Goal: Task Accomplishment & Management: Manage account settings

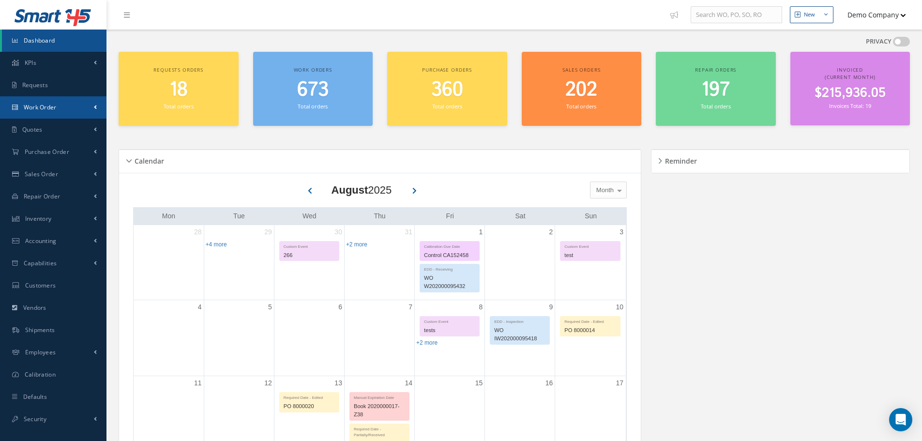
click at [84, 108] on link "Work Order" at bounding box center [53, 107] width 106 height 22
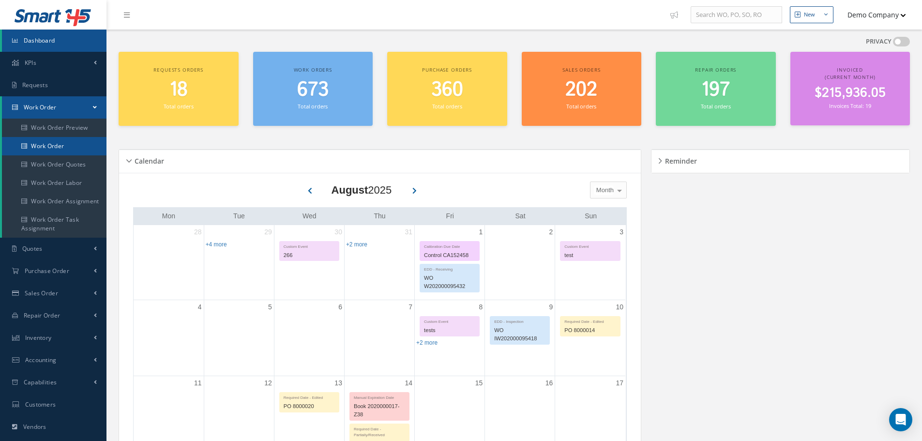
click at [74, 141] on link "Work Order" at bounding box center [54, 146] width 105 height 18
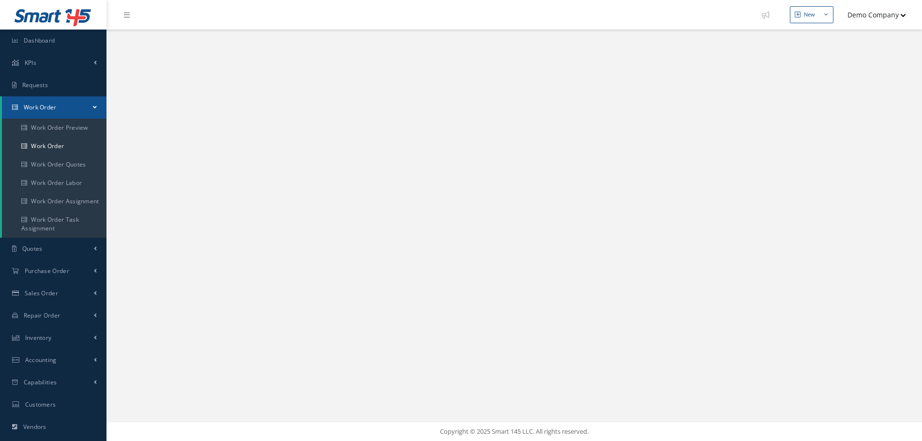
select select "25"
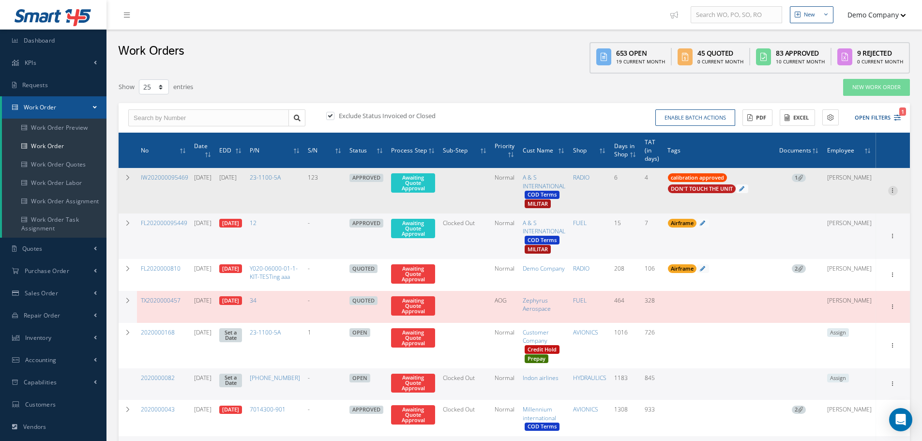
click at [888, 191] on icon at bounding box center [893, 190] width 10 height 8
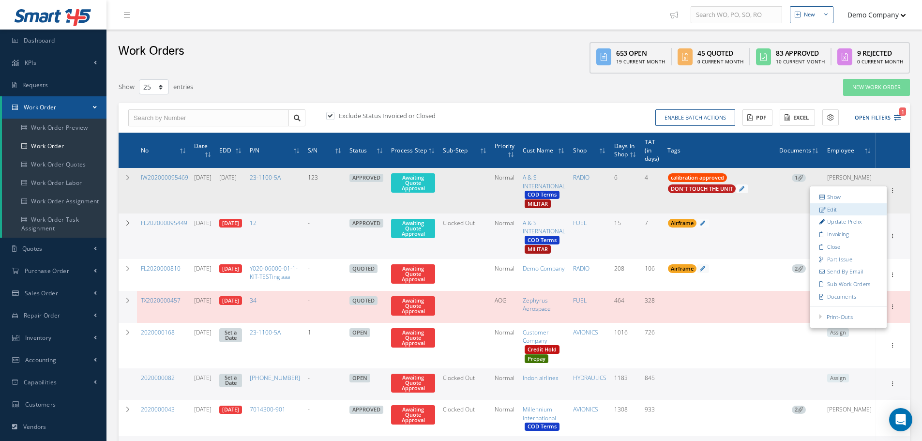
click at [865, 212] on link "Edit" at bounding box center [848, 209] width 76 height 13
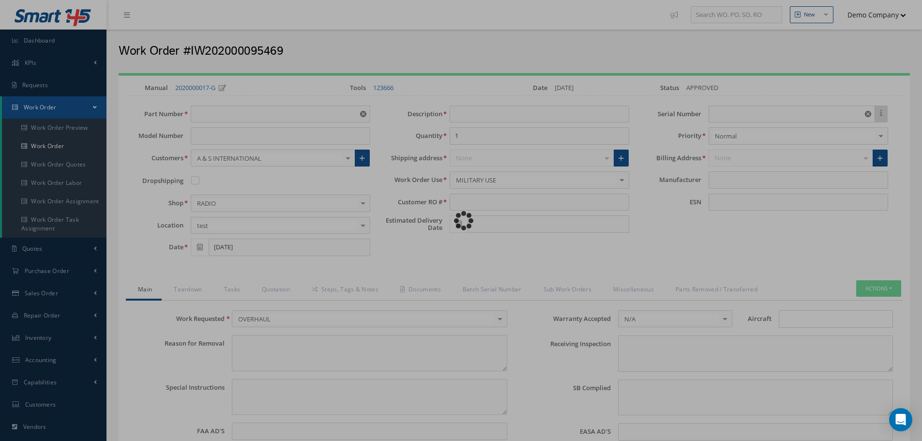
type input "23-1100-5A"
type input "[DATE]"
type input "Wire"
type input "test ro"
type input "[DATE]"
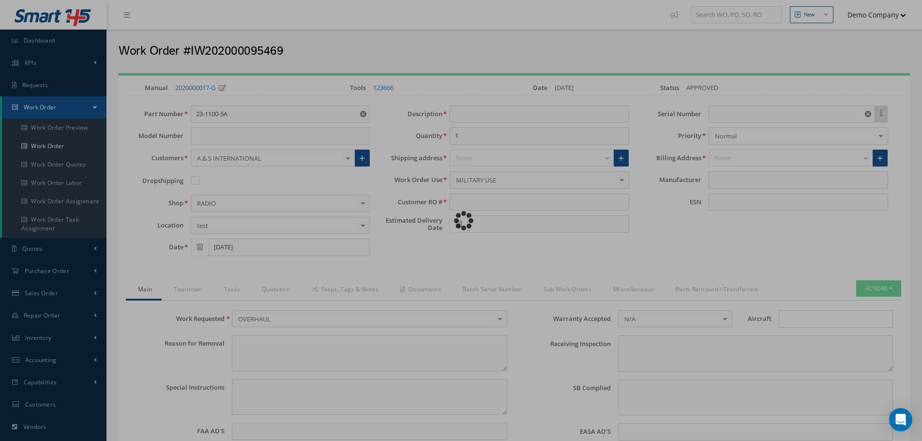
type input "123"
type input "REQUIRED 123 CERTIFICATION"
type textarea "dfgdfgdafghdshsdfg"
type textarea "hola"
type input "EASA ADS"
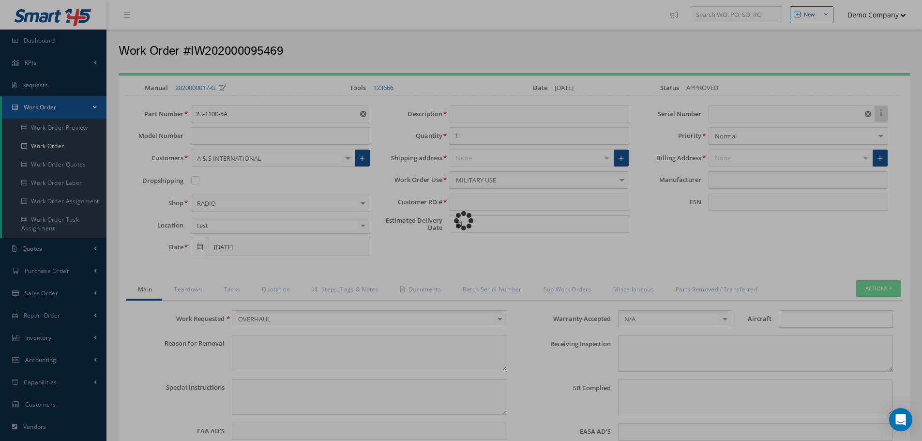
type textarea "Unit was OVERHAULED I/A/W Mfg. BELL, Spec.Manual # CMM {{13}}, Revision 4, date…"
type textarea "test test"
click at [461, 221] on div "Loading…" at bounding box center [461, 221] width 0 height 0
type input "PP"
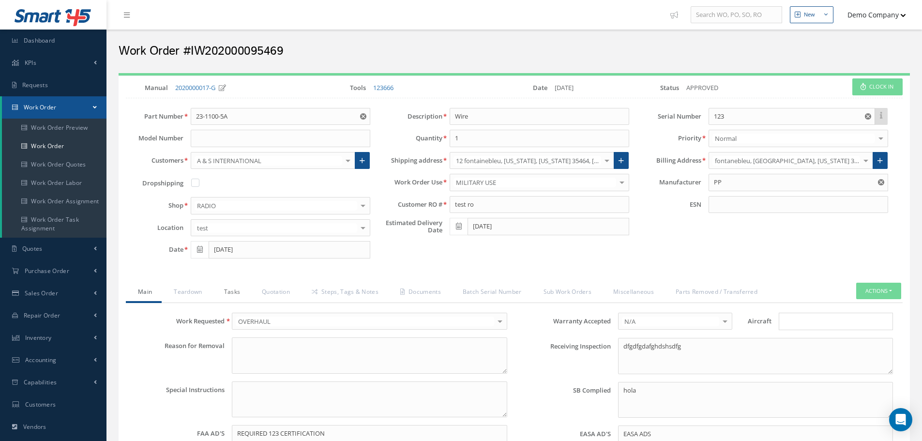
click at [241, 292] on link "Tasks" at bounding box center [231, 293] width 38 height 20
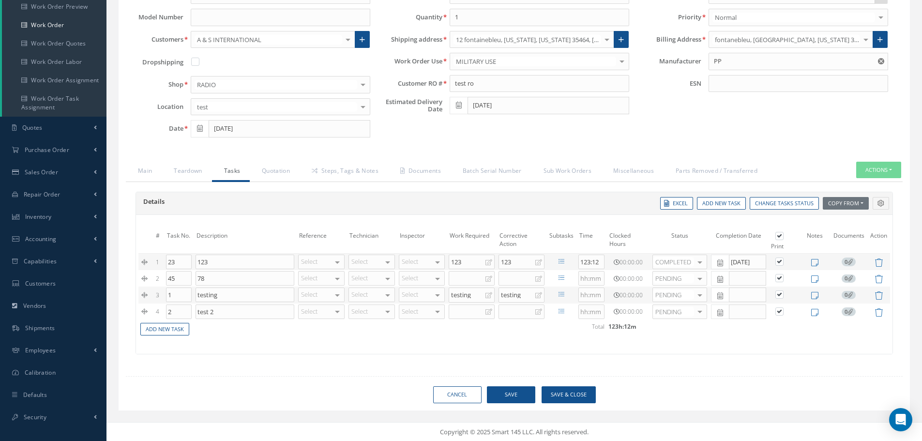
scroll to position [122, 0]
click at [370, 266] on div "Select" at bounding box center [371, 261] width 46 height 15
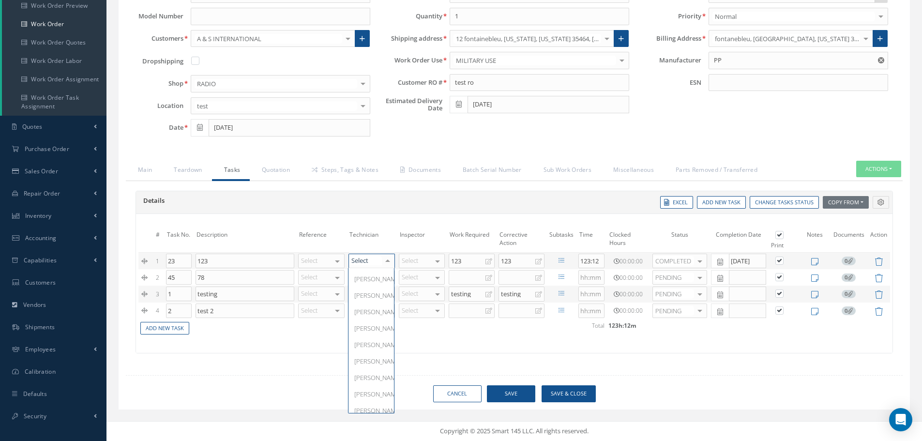
scroll to position [726, 0]
click at [96, 349] on span at bounding box center [95, 349] width 3 height 8
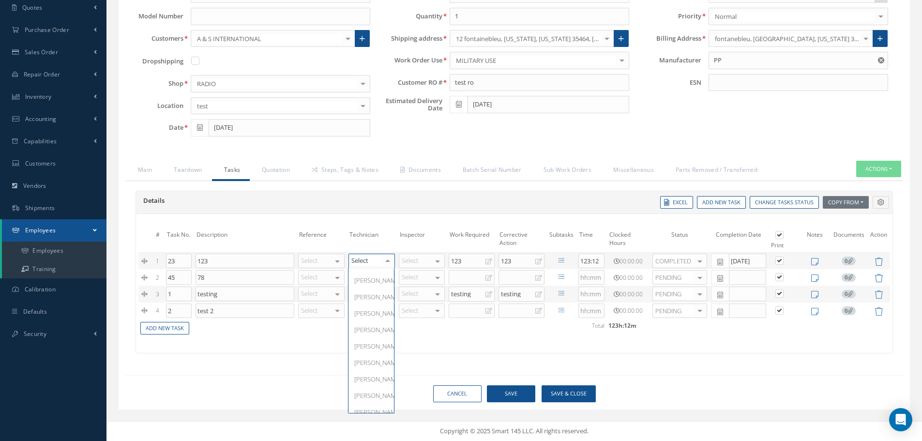
click at [377, 263] on div at bounding box center [371, 261] width 46 height 15
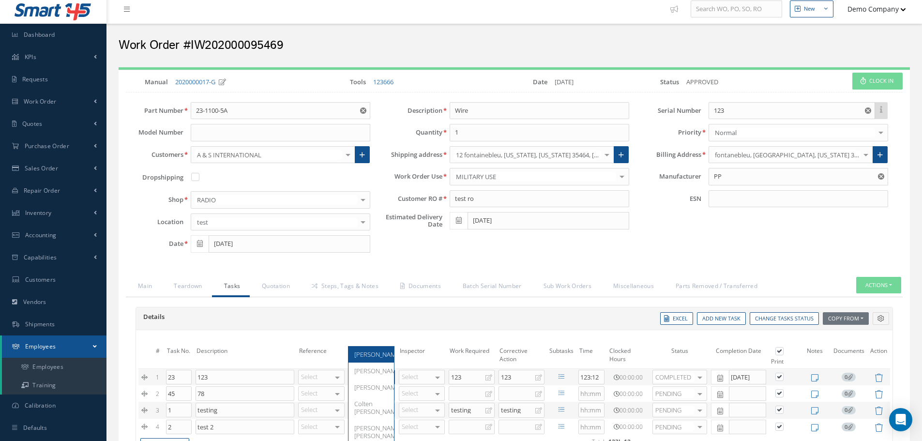
scroll to position [0, 0]
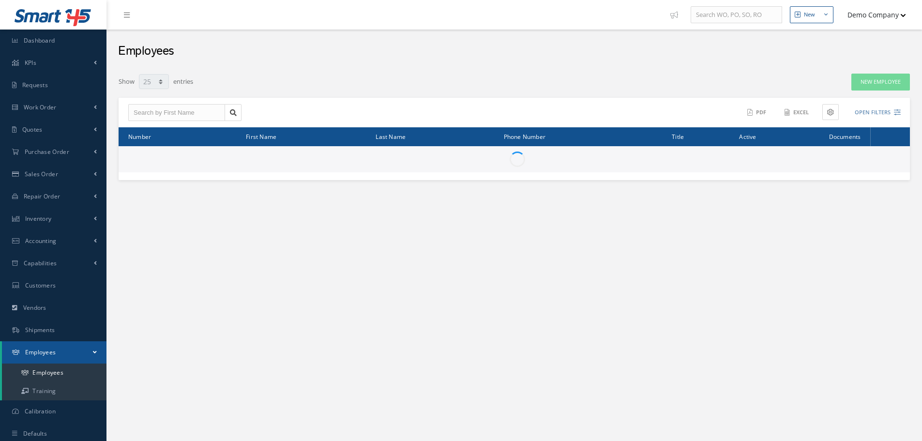
select select "25"
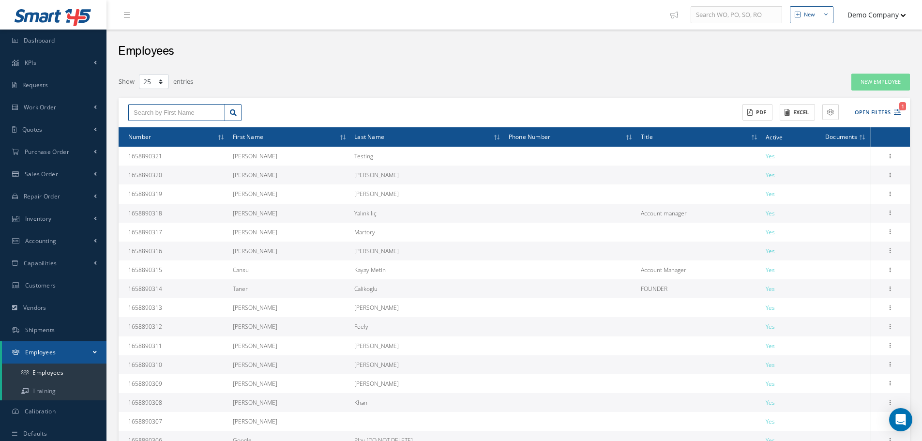
click at [196, 114] on input "text" at bounding box center [176, 112] width 97 height 17
click at [173, 131] on div "Cecile" at bounding box center [177, 130] width 86 height 10
type input "Cecile"
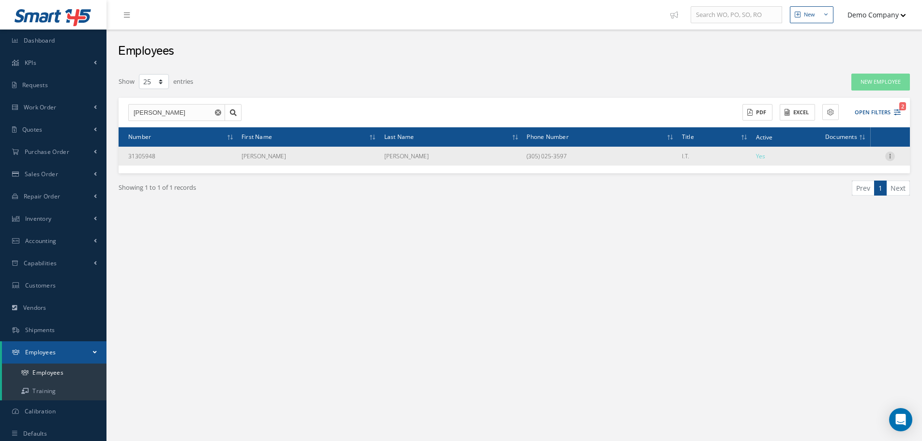
click at [892, 152] on icon at bounding box center [890, 155] width 10 height 8
click at [864, 159] on link "Edit" at bounding box center [845, 162] width 76 height 13
type input "Cecile"
type input "Jerrod"
type input "Lynch"
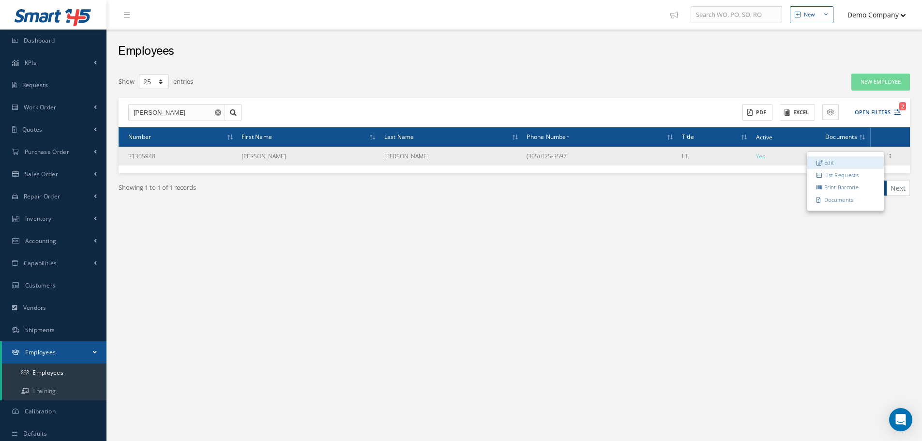
type input "31305948"
type input "+17723213870"
type input "(305) 025-3597"
type input "Nestor Blick"
type input "+1-450-733-8810"
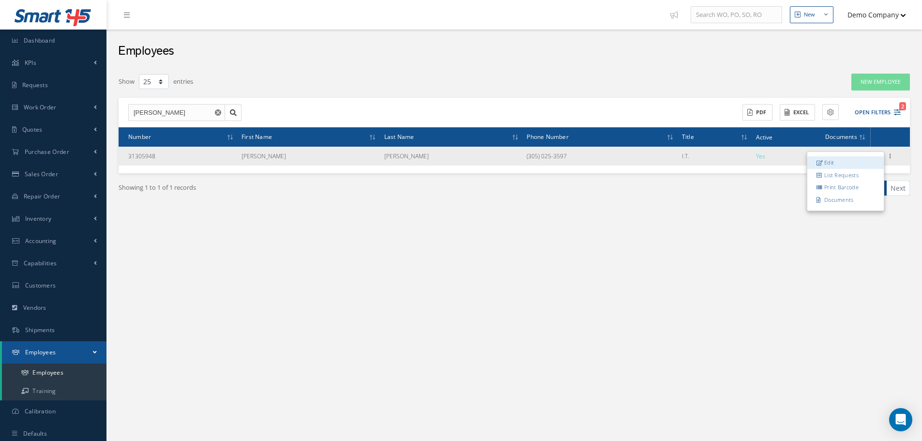
type input "Wife"
type input "ferry.clare@gmail.com"
type input "61757 Murazik Camp"
type input "West Ulicesfurt"
type input "72744-6636"
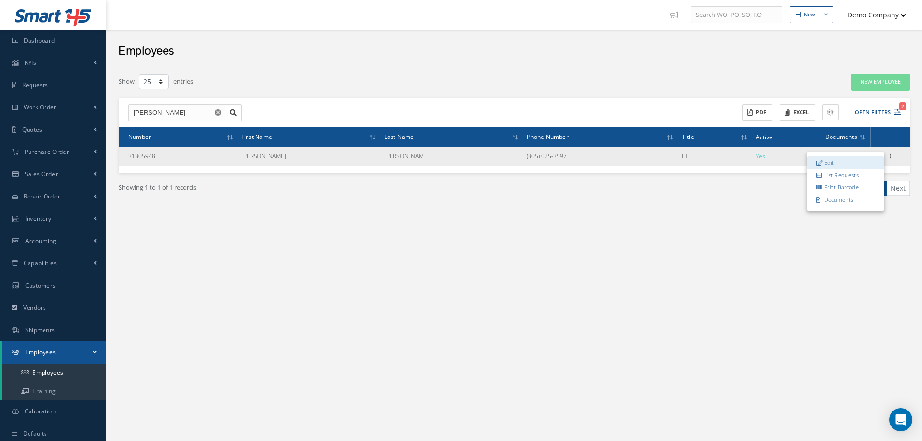
type input "04/07/1994"
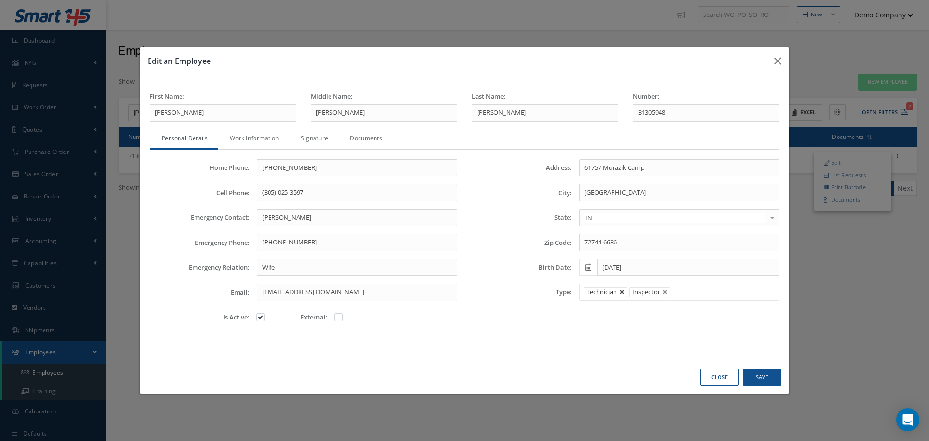
click at [624, 291] on link at bounding box center [622, 292] width 6 height 6
click at [0, 0] on button "Save" at bounding box center [0, 0] width 0 height 0
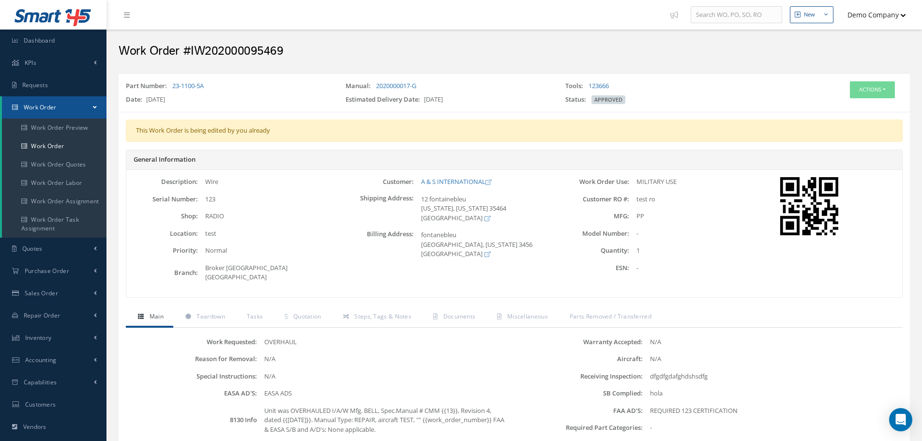
drag, startPoint x: 843, startPoint y: 97, endPoint x: 862, endPoint y: 97, distance: 18.9
click at [843, 96] on div "Actions Edit Invoicing Close Part Issue Send By Email Print-Outs Work Order Par…" at bounding box center [844, 94] width 132 height 27
click at [869, 96] on button "Actions" at bounding box center [872, 89] width 45 height 17
click at [828, 107] on icon at bounding box center [831, 107] width 7 height 5
click at [870, 89] on button "Actions" at bounding box center [872, 89] width 45 height 17
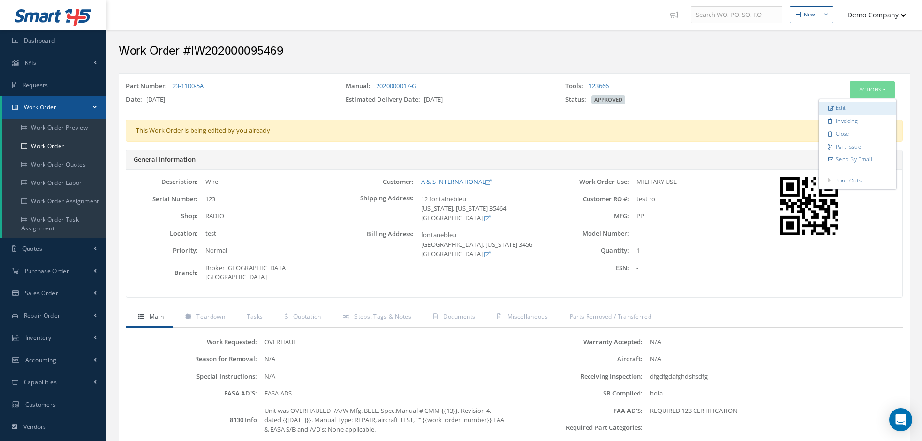
click at [860, 105] on link "Edit" at bounding box center [857, 108] width 77 height 13
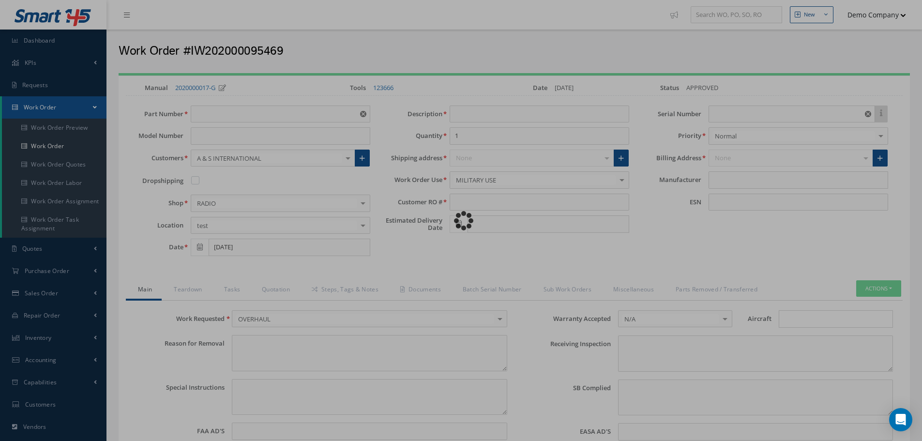
type input "23-1100-5A"
type input "[DATE]"
type input "Wire"
type input "test ro"
type input "[DATE]"
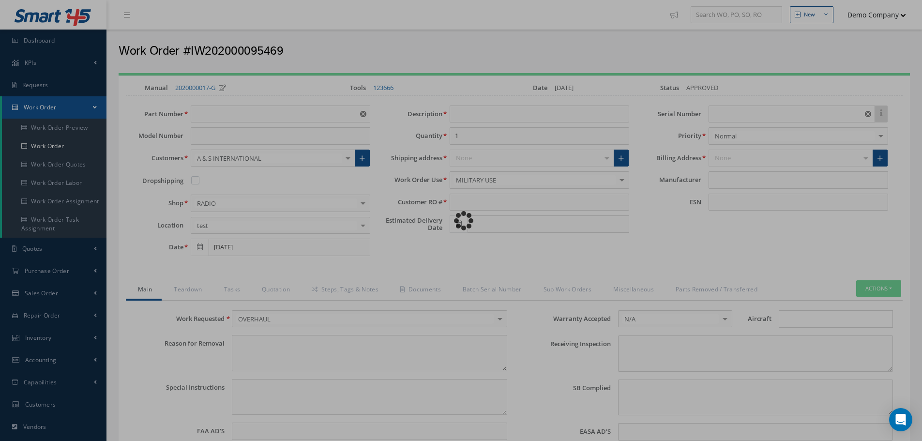
type input "123"
type input "REQUIRED 123 CERTIFICATION"
type textarea "dfgdfgdafghdshsdfg"
type textarea "hola"
type input "EASA ADS"
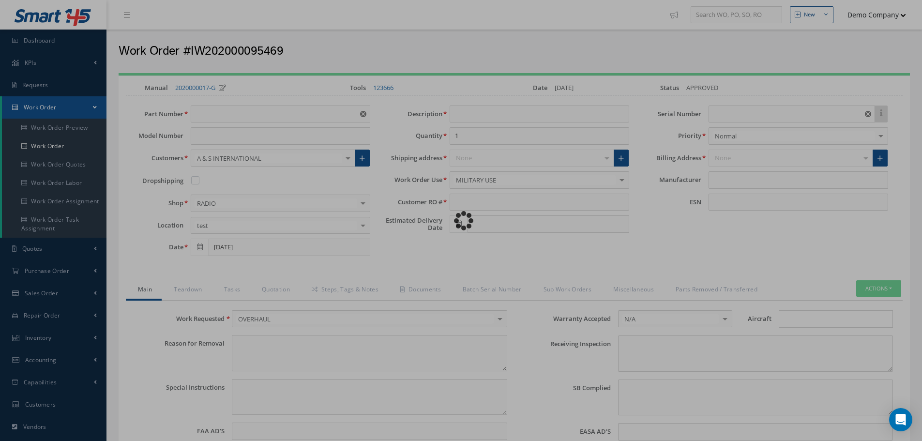
type textarea "Unit was OVERHAULED I/A/W Mfg. BELL, Spec.Manual # CMM {{13}}, Revision 4, date…"
type textarea "test test"
click at [461, 221] on div "Loading…" at bounding box center [461, 221] width 0 height 0
type input "PP"
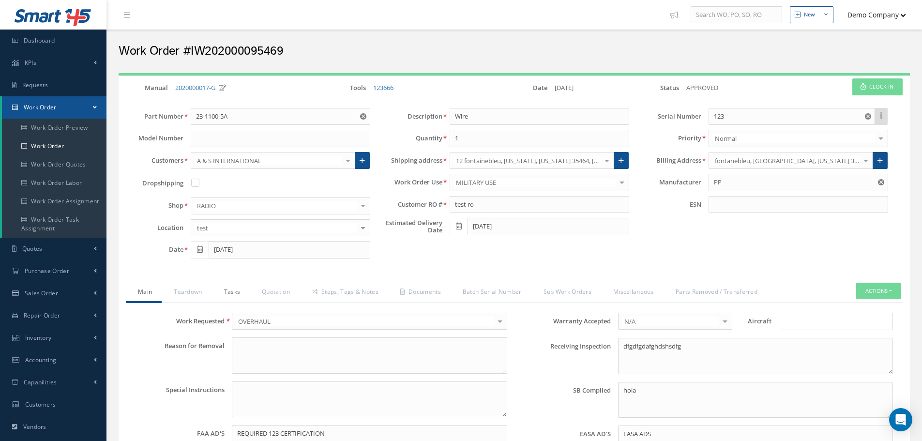
click at [232, 294] on link "Tasks" at bounding box center [231, 293] width 38 height 20
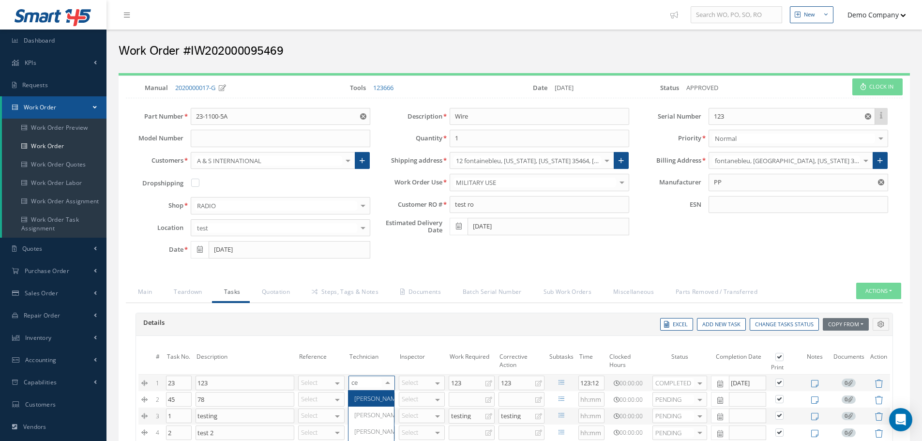
type input "cec"
